Goal: Transaction & Acquisition: Purchase product/service

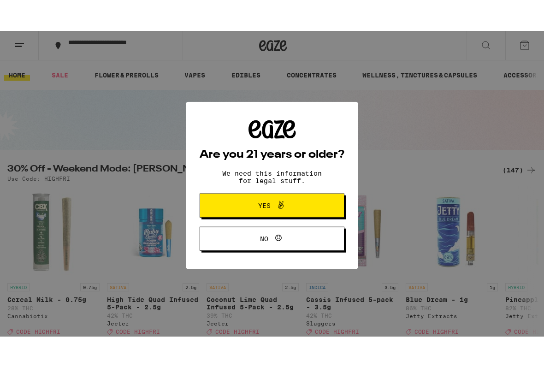
scroll to position [15, 0]
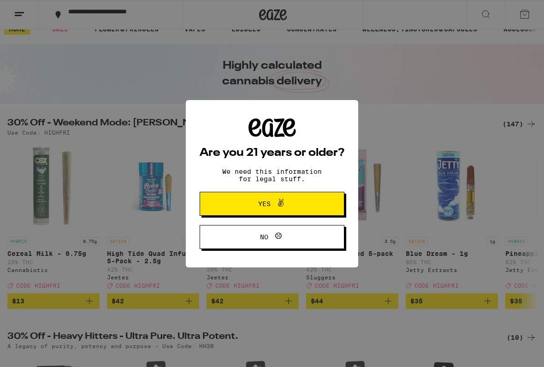
click at [318, 204] on button "Yes" at bounding box center [272, 203] width 145 height 24
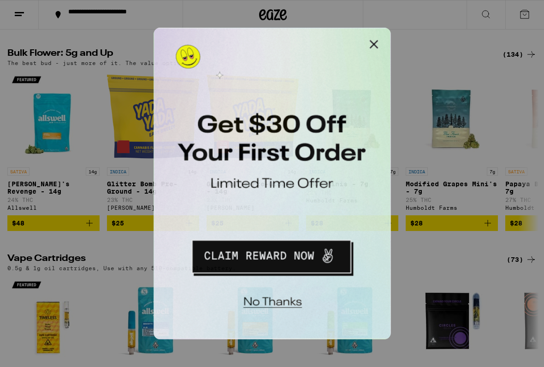
scroll to position [0, 0]
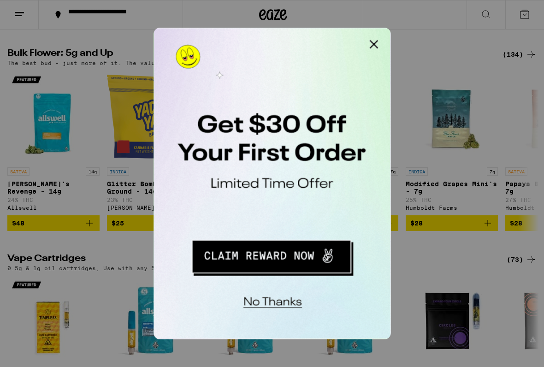
click at [276, 38] on button "Close Modal" at bounding box center [270, 37] width 18 height 18
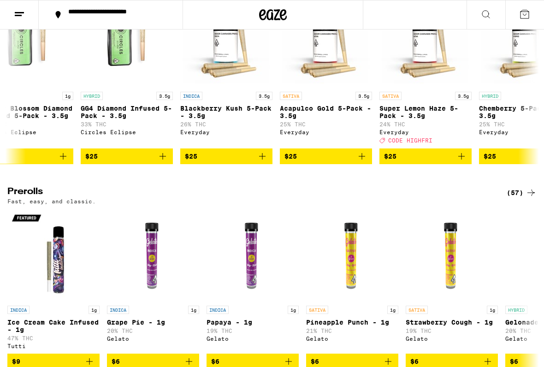
scroll to position [0, 918]
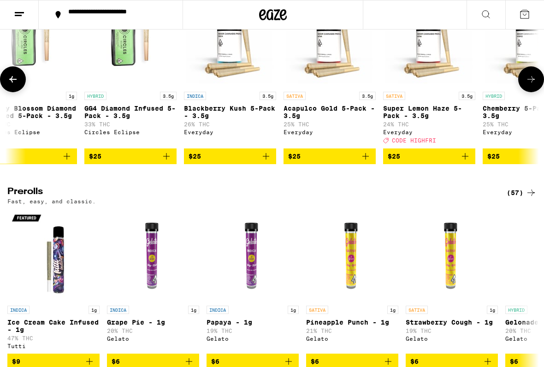
click at [344, 87] on img "Open page for Acapulco Gold 5-Pack - 3.5g from Everyday" at bounding box center [329, 41] width 92 height 92
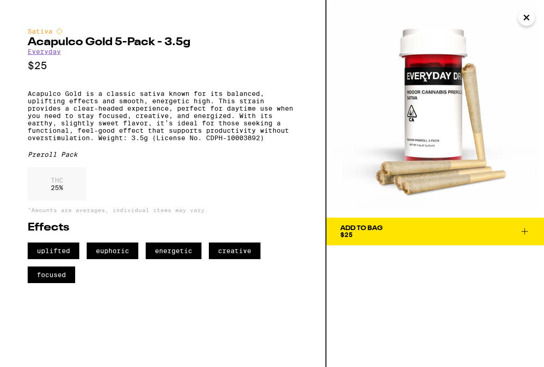
click at [410, 233] on span "Add To Bag $25" at bounding box center [435, 231] width 190 height 13
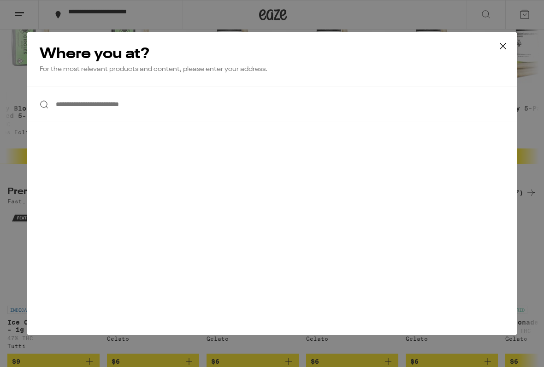
click at [495, 51] on button at bounding box center [502, 46] width 29 height 29
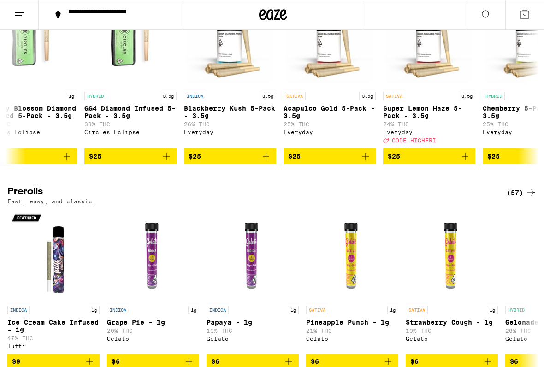
click at [524, 16] on icon at bounding box center [524, 14] width 11 height 11
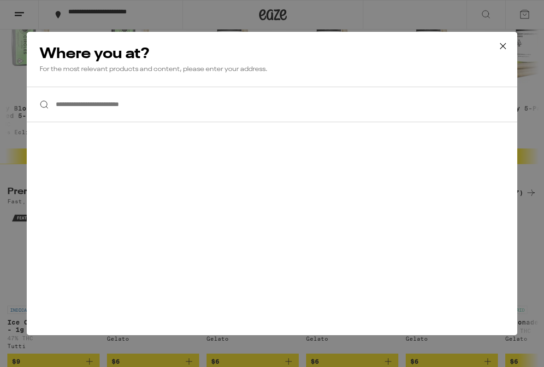
click at [396, 112] on input "**********" at bounding box center [272, 104] width 490 height 35
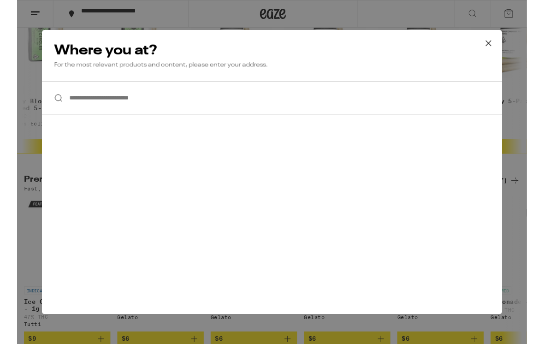
scroll to position [2115, 0]
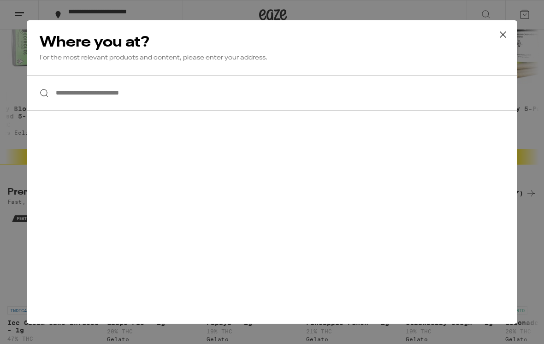
type input "*"
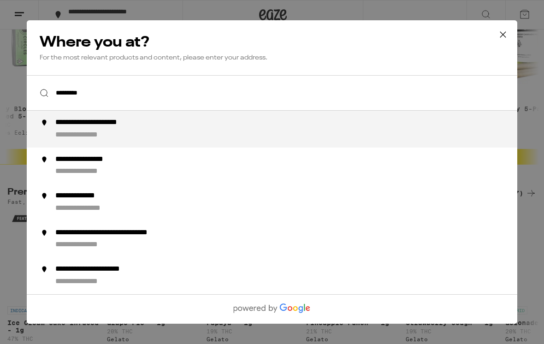
click at [271, 129] on div "**********" at bounding box center [290, 129] width 470 height 22
type input "**********"
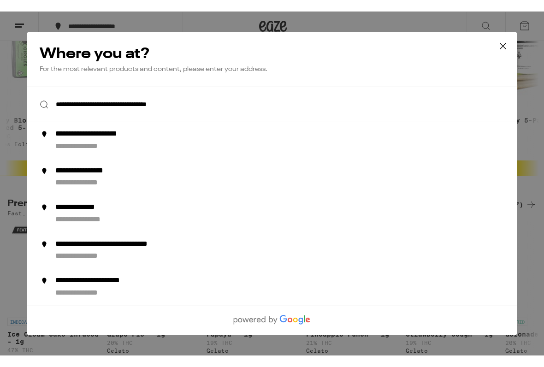
scroll to position [2115, 0]
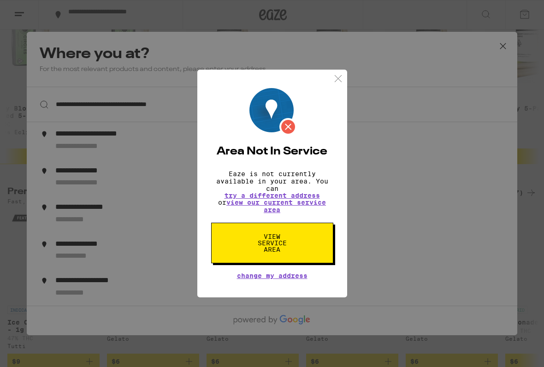
click at [285, 248] on span "View Service Area" at bounding box center [271, 242] width 47 height 19
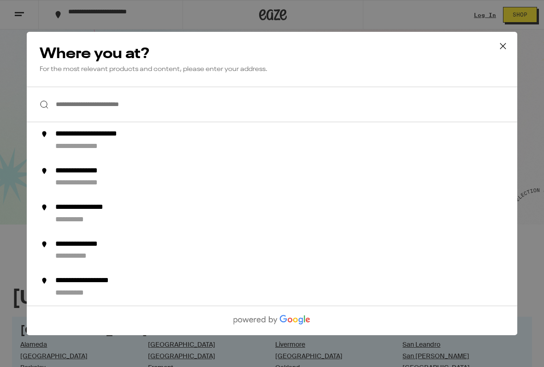
click at [149, 139] on div "**********" at bounding box center [107, 134] width 105 height 10
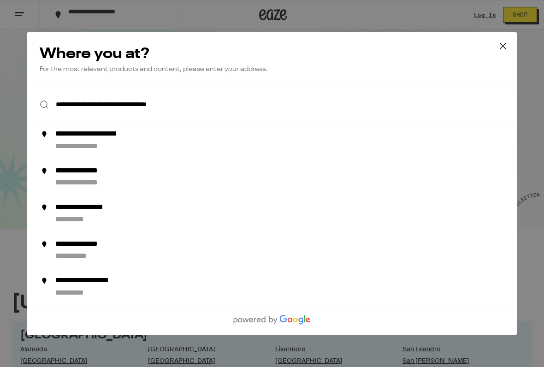
type input "**********"
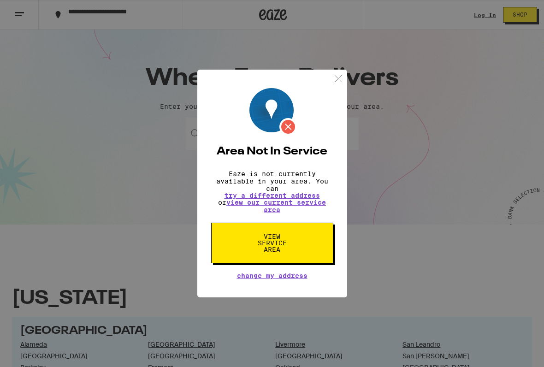
click at [144, 146] on div "Area Not In Service Eaze is not currently available in your area. You can try a…" at bounding box center [272, 183] width 544 height 367
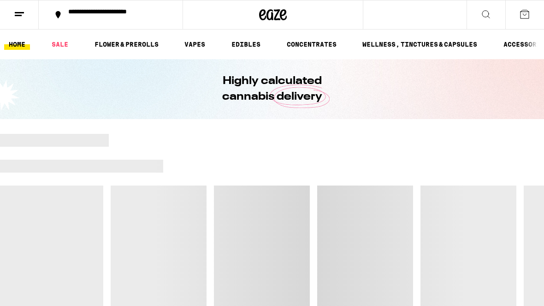
scroll to position [997, 0]
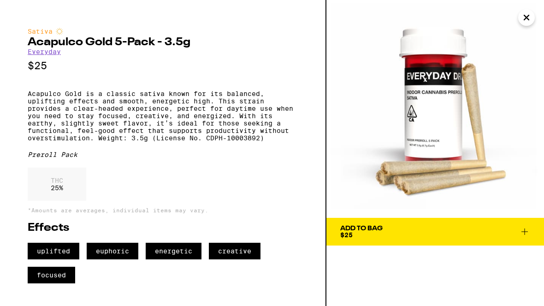
click at [521, 26] on img at bounding box center [435, 109] width 218 height 218
click at [525, 16] on icon "Close" at bounding box center [526, 18] width 11 height 14
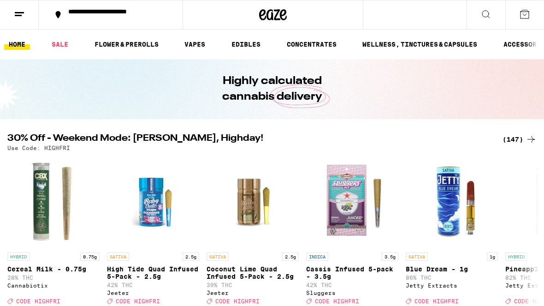
click at [204, 45] on link "VAPES" at bounding box center [195, 44] width 30 height 11
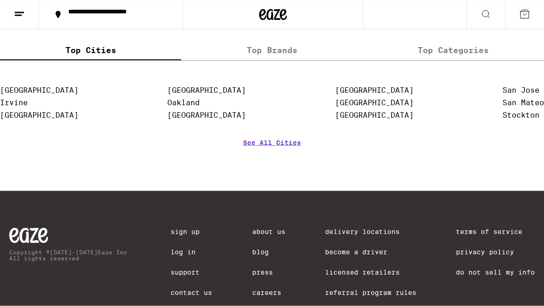
scroll to position [1113, 0]
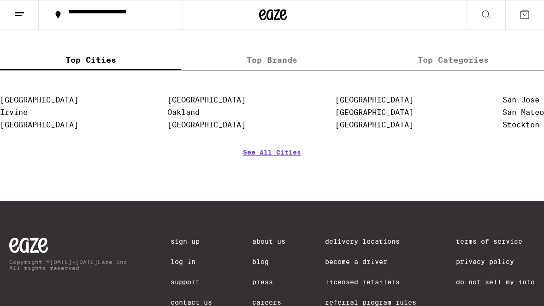
click at [273, 182] on link "See All Cities" at bounding box center [272, 165] width 58 height 34
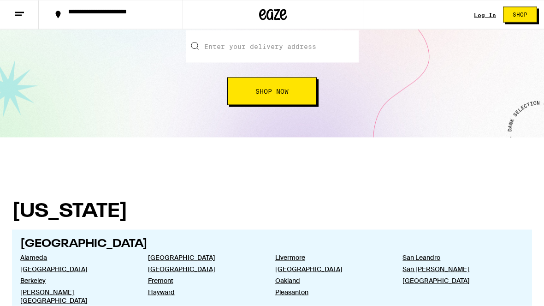
scroll to position [85, 0]
